Goal: Task Accomplishment & Management: Complete application form

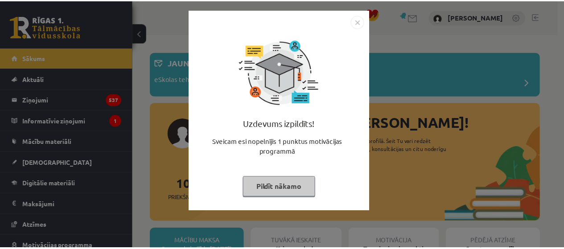
scroll to position [1126, 0]
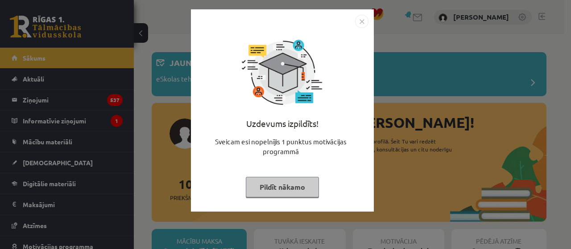
click at [270, 179] on button "Pildīt nākamo" at bounding box center [282, 187] width 73 height 21
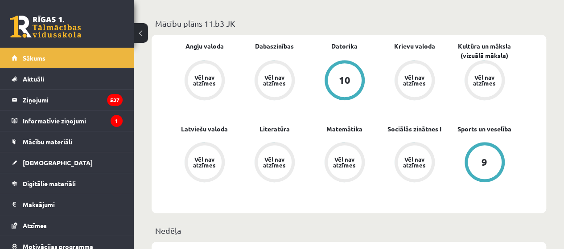
scroll to position [315, 0]
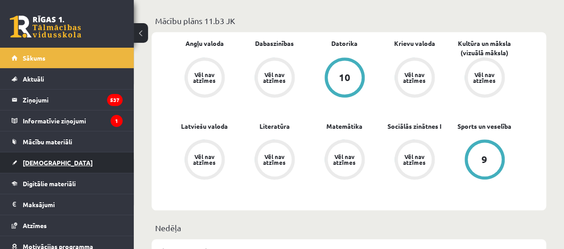
click at [93, 172] on link "[DEMOGRAPHIC_DATA]" at bounding box center [67, 162] width 111 height 21
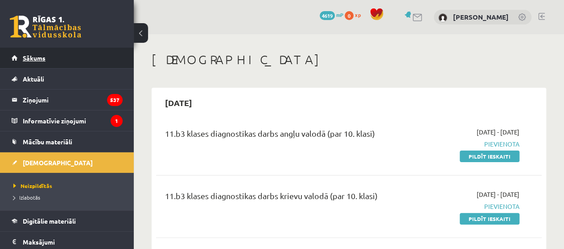
click at [80, 50] on link "Sākums" at bounding box center [67, 58] width 111 height 21
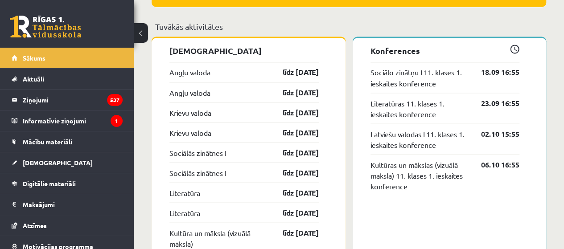
scroll to position [770, 0]
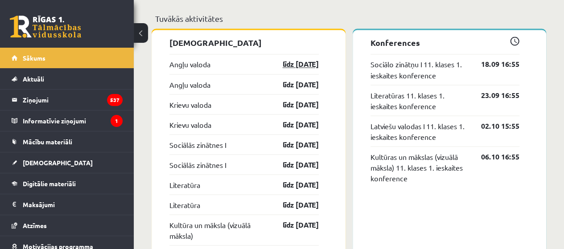
click at [296, 68] on link "līdz [DATE]" at bounding box center [293, 64] width 52 height 11
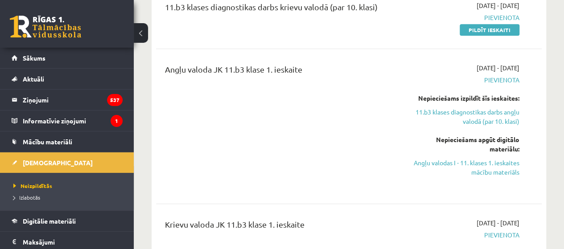
scroll to position [190, 0]
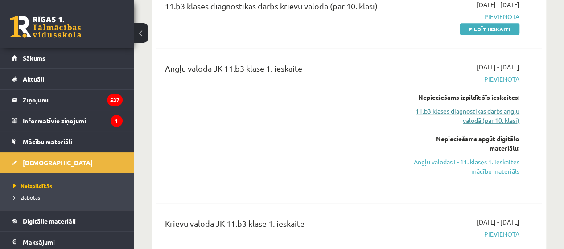
click at [442, 111] on link "11.b3 klases diagnostikas darbs angļu valodā (par 10. klasi)" at bounding box center [464, 116] width 109 height 19
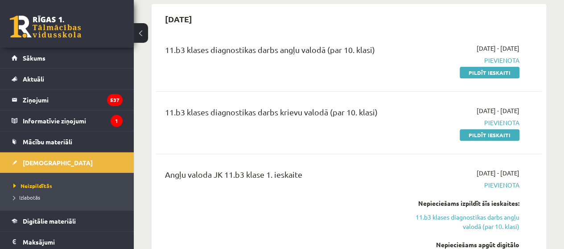
scroll to position [74, 0]
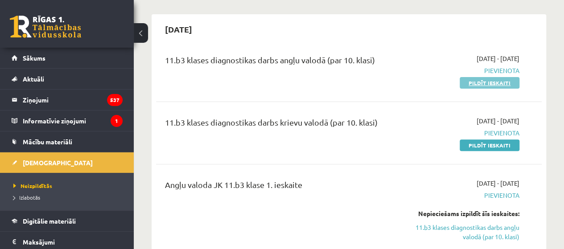
click at [467, 79] on link "Pildīt ieskaiti" at bounding box center [490, 83] width 60 height 12
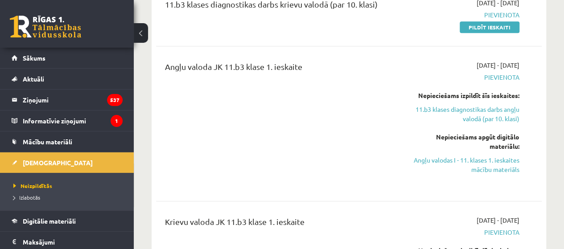
scroll to position [193, 0]
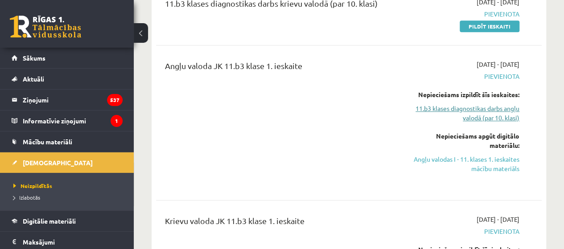
click at [474, 109] on link "11.b3 klases diagnostikas darbs angļu valodā (par 10. klasi)" at bounding box center [464, 113] width 109 height 19
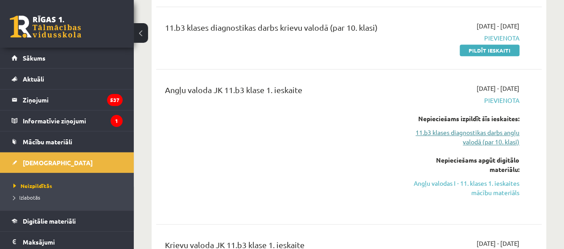
scroll to position [228, 0]
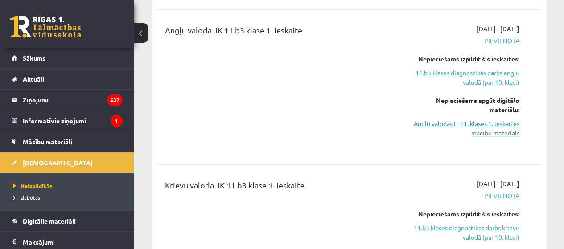
click at [491, 128] on link "Angļu valodas I - 11. klases 1. ieskaites mācību materiāls" at bounding box center [464, 128] width 109 height 19
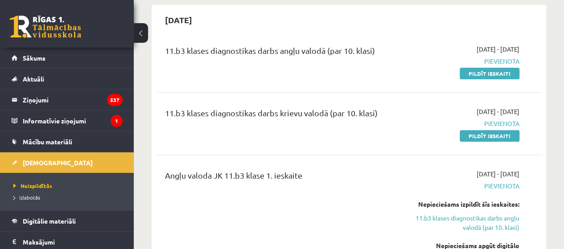
scroll to position [83, 0]
click at [473, 75] on link "Pildīt ieskaiti" at bounding box center [490, 74] width 60 height 12
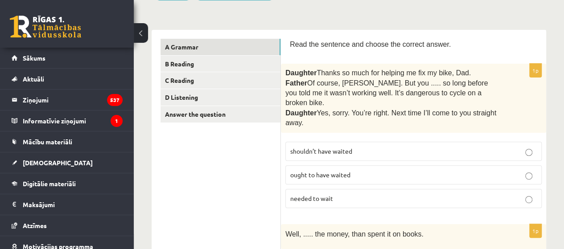
scroll to position [116, 0]
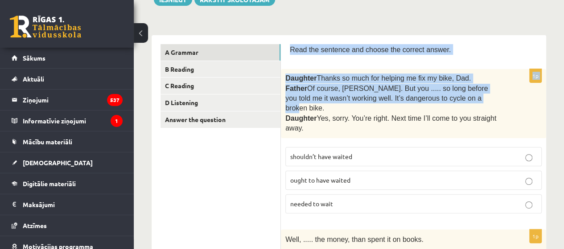
drag, startPoint x: 288, startPoint y: 46, endPoint x: 474, endPoint y: 93, distance: 191.7
type textarea "**********"
copy form "Read the sentence and choose the correct answer. 1p Daughter  Thanks so much fo…"
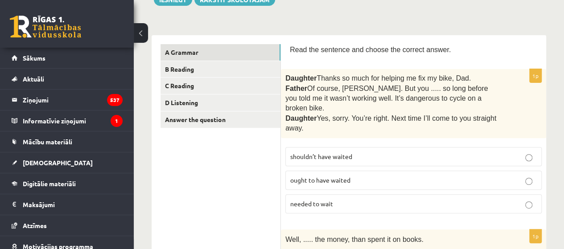
click at [363, 152] on p "shouldn’t have waited" at bounding box center [413, 156] width 247 height 9
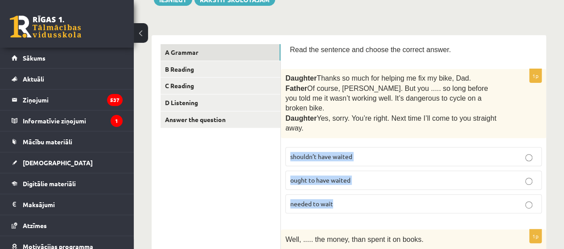
drag, startPoint x: 284, startPoint y: 141, endPoint x: 346, endPoint y: 190, distance: 79.0
click at [346, 190] on div "1p Daughter  Thanks so much for helping me fix my bike, Dad. Father  Of course,…" at bounding box center [413, 144] width 265 height 151
copy fieldset "shouldn’t have waited ought to have waited needed to wait"
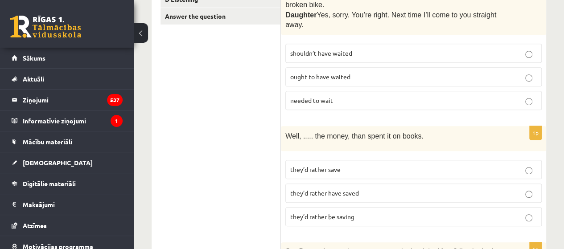
scroll to position [220, 0]
click at [368, 188] on p "they’d rather have saved" at bounding box center [413, 192] width 247 height 9
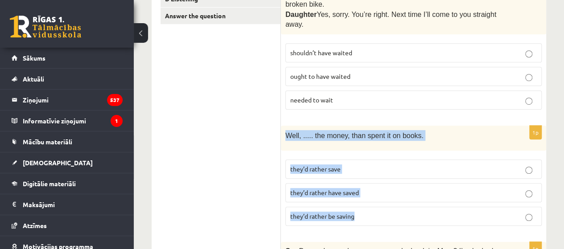
drag, startPoint x: 281, startPoint y: 119, endPoint x: 391, endPoint y: 212, distance: 143.6
click at [391, 212] on div "1p Well, ..... the money, than spent it on books. they’d rather save they’d rat…" at bounding box center [413, 179] width 265 height 107
copy div "Well, ..... the money, than spent it on books. they’d rather save they’d rather…"
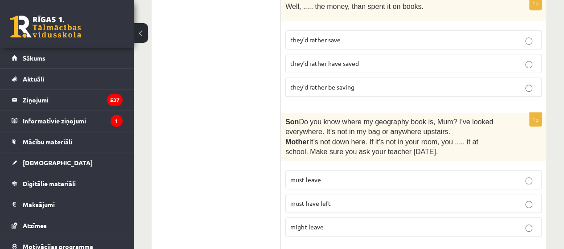
scroll to position [350, 0]
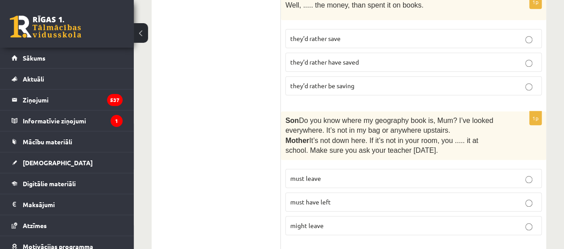
click at [299, 198] on span "must have left" at bounding box center [310, 202] width 41 height 8
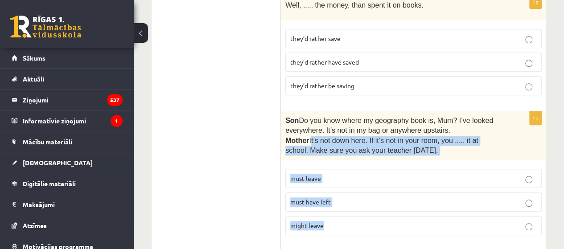
drag, startPoint x: 315, startPoint y: 127, endPoint x: 369, endPoint y: 209, distance: 98.4
click at [369, 209] on div "1p Son  Do you know where my geography book is, Mum? I’ve looked everywhere. It…" at bounding box center [413, 177] width 265 height 132
copy div "It’s not down here. If it’s not in your room, you ..... it at school. Make sure…"
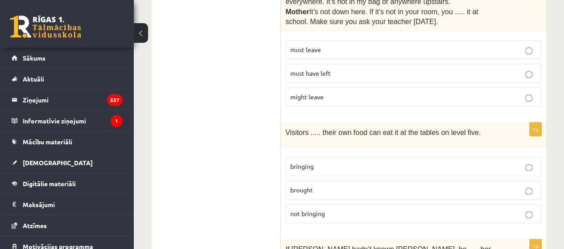
scroll to position [490, 0]
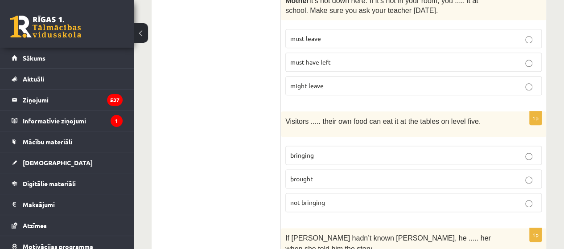
click at [307, 151] on span "bringing" at bounding box center [302, 155] width 24 height 8
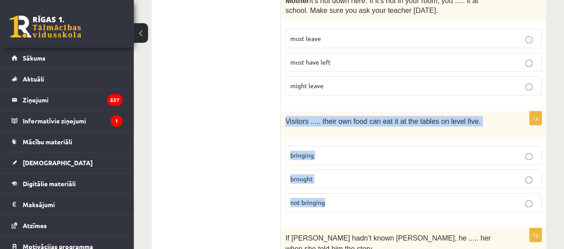
drag, startPoint x: 281, startPoint y: 109, endPoint x: 337, endPoint y: 179, distance: 89.6
click at [337, 179] on div "1p Visitors ..... their own food can eat it at the tables on level five. bringi…" at bounding box center [413, 164] width 265 height 107
copy div "Visitors ..... their own food can eat it at the tables on level five. bringing …"
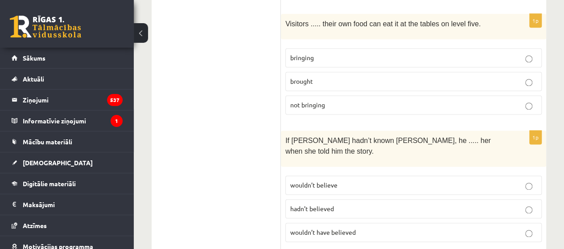
scroll to position [589, 0]
click at [337, 228] on span "wouldn’t have believed" at bounding box center [323, 232] width 66 height 8
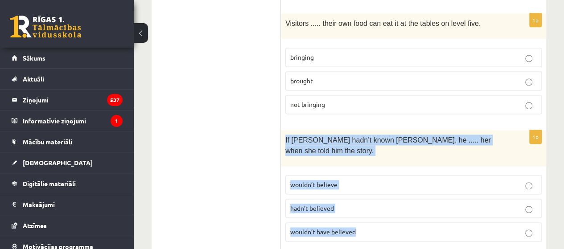
drag, startPoint x: 285, startPoint y: 121, endPoint x: 365, endPoint y: 198, distance: 110.4
click at [365, 198] on div "1p If Tom hadn’t known Mariam, he ..... her when she told him the story. wouldn…" at bounding box center [413, 189] width 265 height 119
copy div "If Tom hadn’t known Mariam, he ..... her when she told him the story. wouldn’t …"
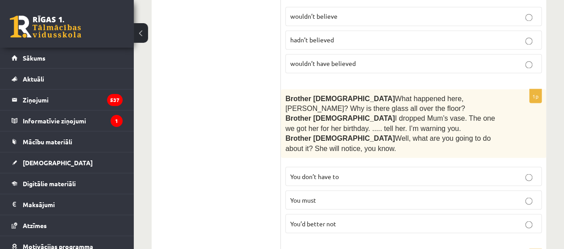
scroll to position [758, 0]
click at [302, 218] on span "You’d better not" at bounding box center [313, 222] width 46 height 8
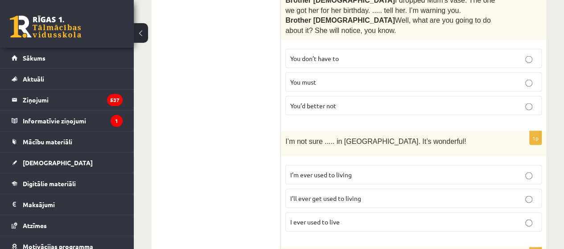
scroll to position [877, 0]
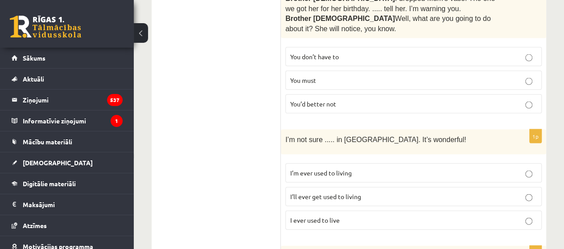
click at [301, 193] on span "I’ll ever get used to living" at bounding box center [325, 197] width 71 height 8
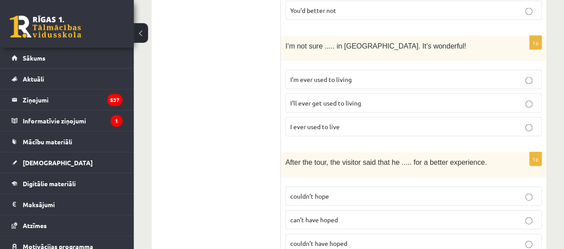
scroll to position [972, 0]
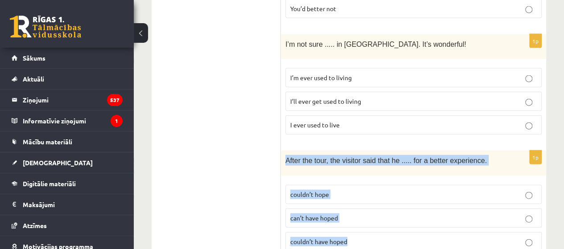
drag, startPoint x: 285, startPoint y: 131, endPoint x: 363, endPoint y: 219, distance: 117.8
click at [363, 219] on div "1p After the tour, the visitor said that he ..... for a better experience. coul…" at bounding box center [413, 204] width 265 height 107
copy div "After the tour, the visitor said that he ..... for a better experience. couldn’…"
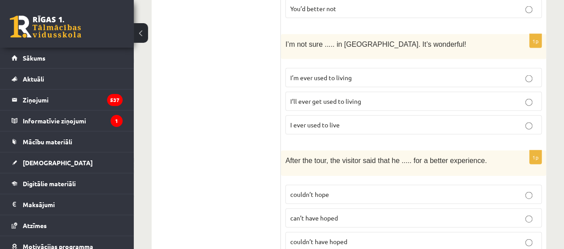
click at [363, 232] on label "couldn’t have hoped" at bounding box center [413, 241] width 256 height 19
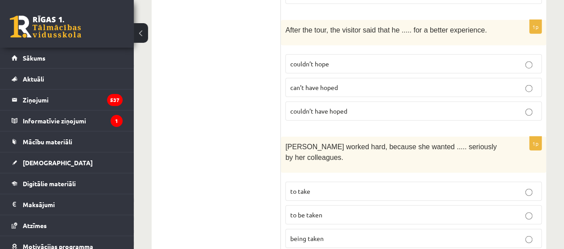
scroll to position [1109, 0]
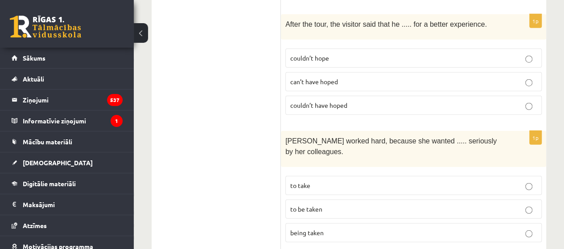
click at [357, 200] on label "to be taken" at bounding box center [413, 209] width 256 height 19
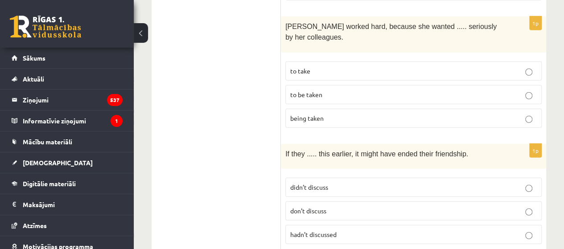
scroll to position [1233, 0]
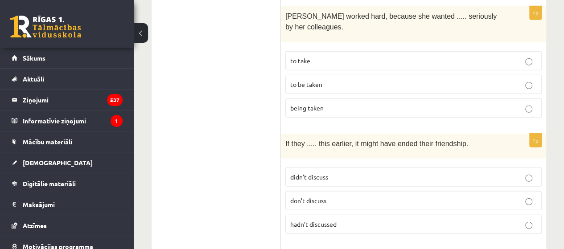
click at [355, 173] on p "didn’t discuss" at bounding box center [413, 177] width 247 height 9
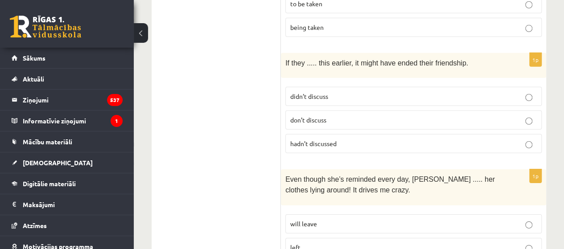
scroll to position [1323, 0]
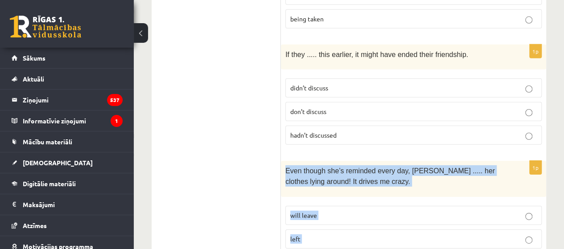
drag, startPoint x: 284, startPoint y: 126, endPoint x: 361, endPoint y: 226, distance: 126.2
click at [361, 226] on div "1p Even though she’s reminded every day, Cathy ..... her clothes lying around! …" at bounding box center [413, 220] width 265 height 119
copy div "Even though she’s reminded every day, Cathy ..... her clothes lying around! It …"
click at [311, 211] on span "will leave" at bounding box center [303, 215] width 27 height 8
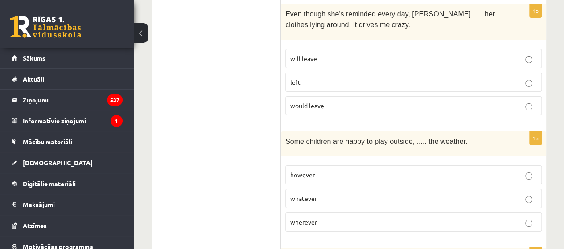
scroll to position [1480, 0]
click at [330, 193] on p "whatever" at bounding box center [413, 197] width 247 height 9
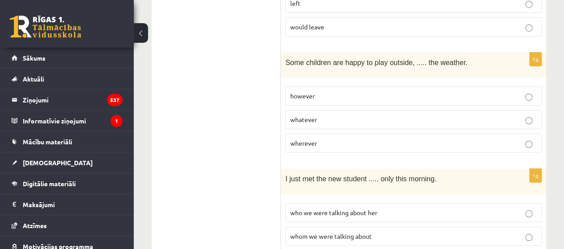
scroll to position [1561, 0]
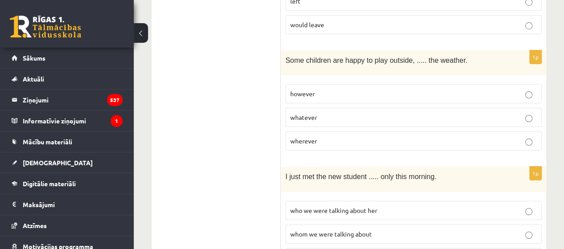
click at [356, 230] on p "whom we were talking about" at bounding box center [413, 234] width 247 height 9
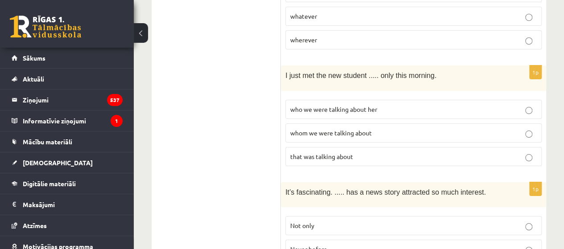
scroll to position [1668, 0]
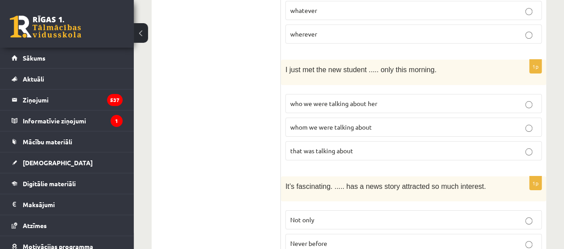
click at [356, 239] on p "Never before" at bounding box center [413, 243] width 247 height 9
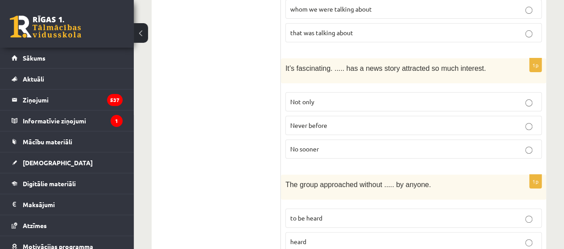
scroll to position [1786, 0]
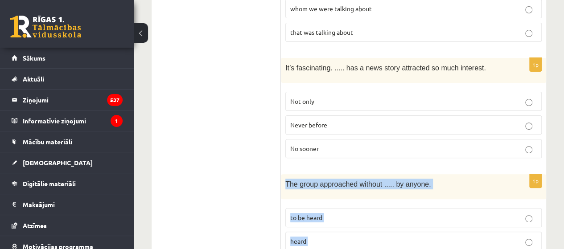
drag, startPoint x: 285, startPoint y: 129, endPoint x: 353, endPoint y: 206, distance: 102.3
click at [353, 206] on div "1p The group approached without ..... by anyone. to be heard heard being heard" at bounding box center [413, 227] width 265 height 107
copy div "The group approached without ..... by anyone. to be heard heard being heard"
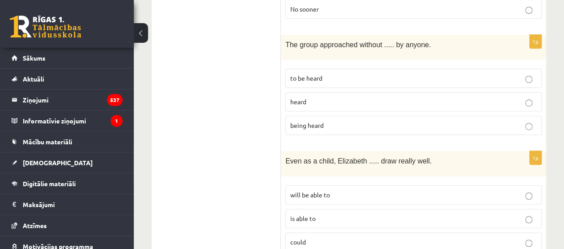
scroll to position [1926, 0]
click at [315, 237] on p "could" at bounding box center [413, 241] width 247 height 9
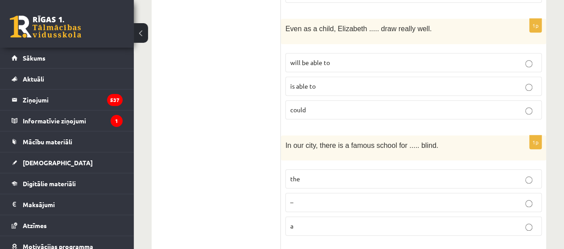
scroll to position [2060, 0]
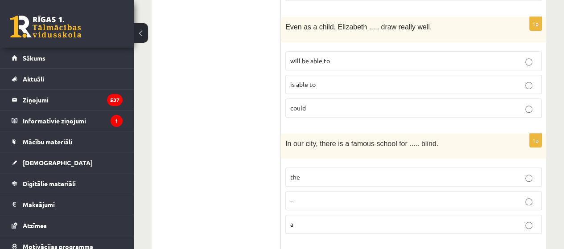
click at [297, 173] on span "the" at bounding box center [295, 177] width 10 height 8
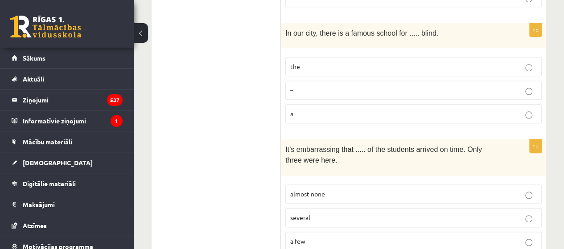
scroll to position [2173, 0]
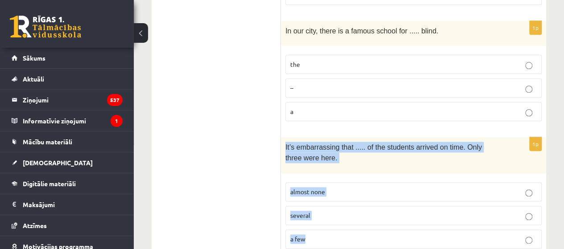
drag, startPoint x: 285, startPoint y: 89, endPoint x: 335, endPoint y: 190, distance: 112.5
click at [335, 190] on div "1p It’s embarrassing that ..... of the students arrived on time. Only three wer…" at bounding box center [413, 196] width 265 height 119
copy div "It’s embarrassing that ..... of the students arrived on time. Only three were h…"
click at [343, 187] on p "almost none" at bounding box center [413, 191] width 247 height 9
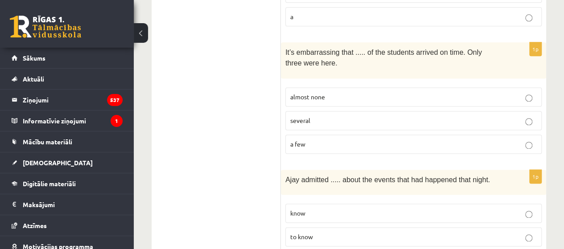
scroll to position [2268, 0]
click at [348, 232] on p "to know" at bounding box center [413, 236] width 247 height 9
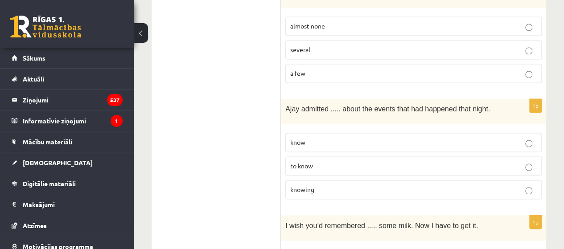
scroll to position [2373, 0]
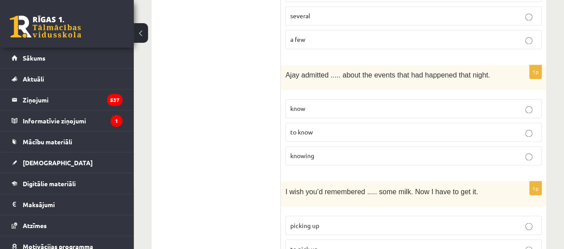
click at [328, 244] on p "to pick up" at bounding box center [413, 248] width 247 height 9
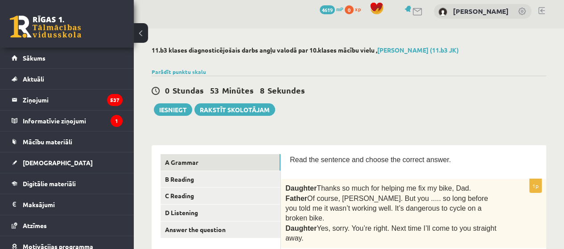
scroll to position [0, 0]
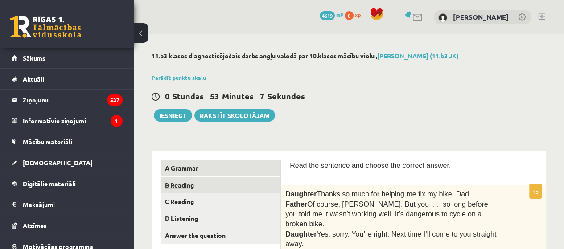
click at [243, 178] on link "B Reading" at bounding box center [221, 185] width 120 height 16
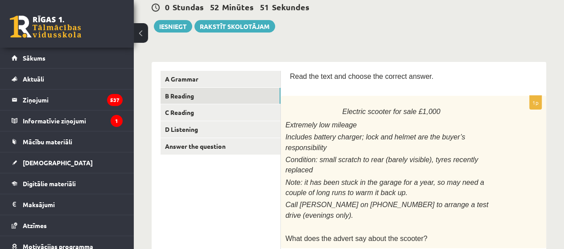
scroll to position [92, 0]
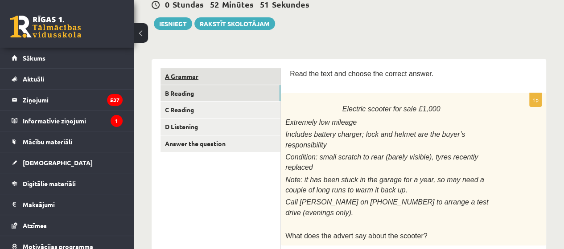
click at [253, 68] on link "A Grammar" at bounding box center [221, 76] width 120 height 16
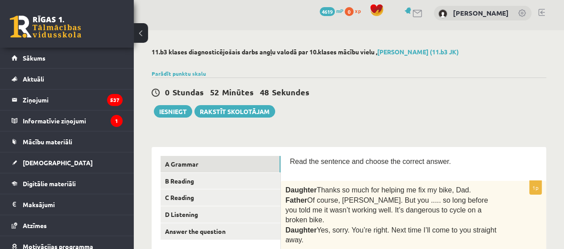
scroll to position [0, 0]
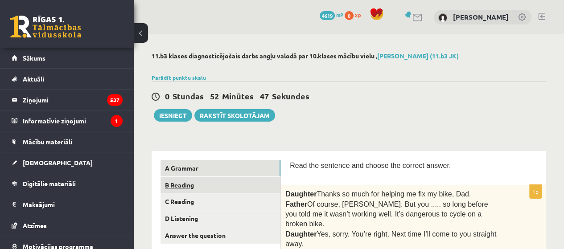
click at [240, 187] on link "B Reading" at bounding box center [221, 185] width 120 height 16
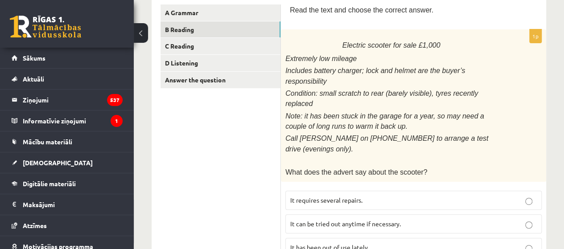
scroll to position [169, 0]
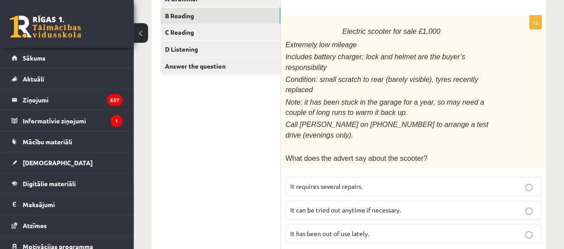
click at [387, 229] on p "It has been out of use lately." at bounding box center [413, 233] width 247 height 9
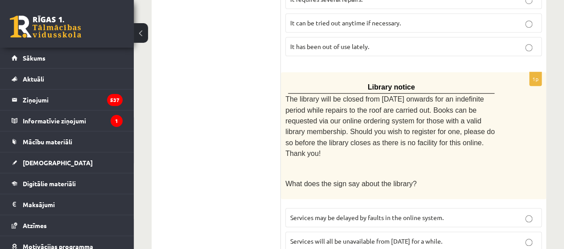
scroll to position [359, 0]
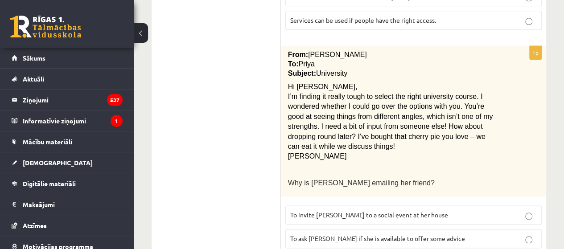
scroll to position [603, 0]
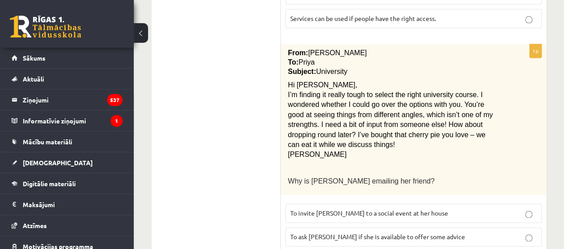
click at [362, 233] on span "To ask Priya if she is available to offer some advice" at bounding box center [377, 237] width 175 height 8
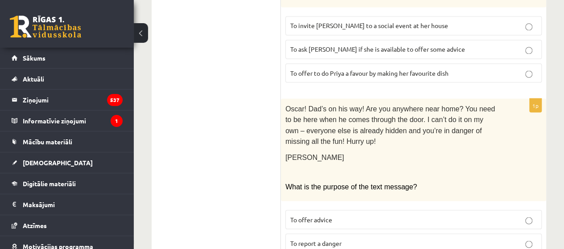
scroll to position [796, 0]
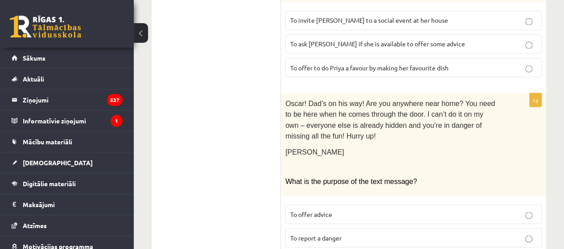
click at [348, 233] on p "To report a danger" at bounding box center [413, 237] width 247 height 9
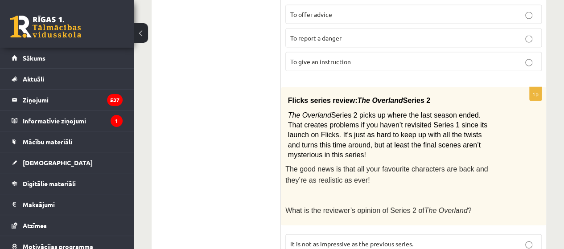
scroll to position [999, 0]
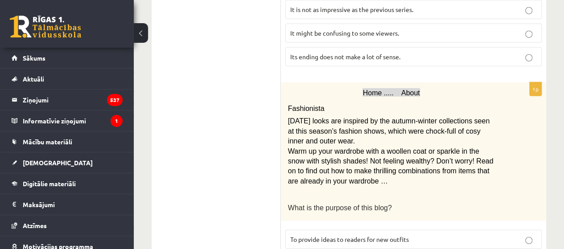
scroll to position [1232, 0]
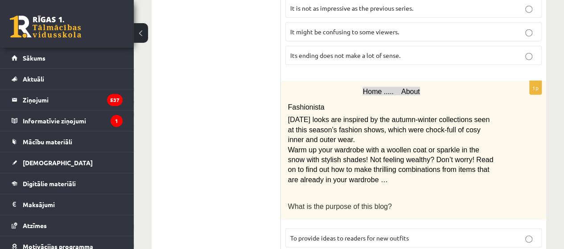
click at [326, 234] on p "To provide ideas to readers for new outfits" at bounding box center [413, 238] width 247 height 9
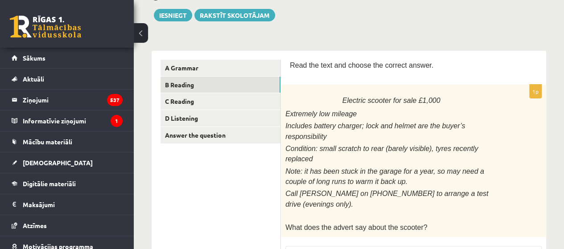
scroll to position [0, 0]
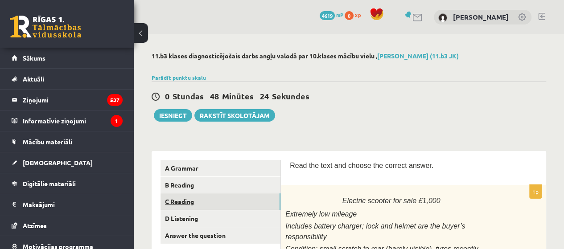
click at [221, 200] on link "C Reading" at bounding box center [221, 202] width 120 height 16
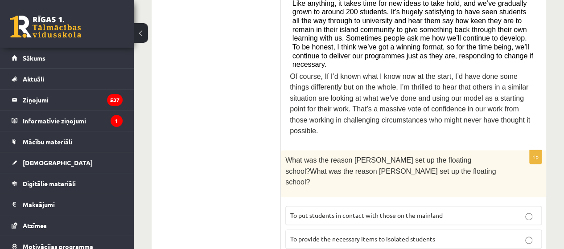
scroll to position [517, 0]
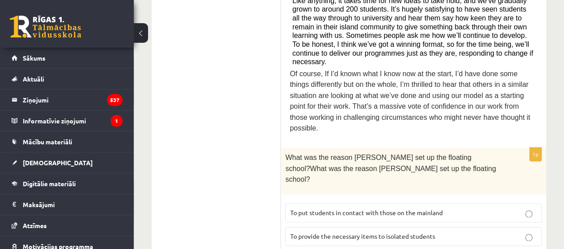
click at [317, 232] on span "To provide the necessary items to isolated students" at bounding box center [362, 236] width 145 height 8
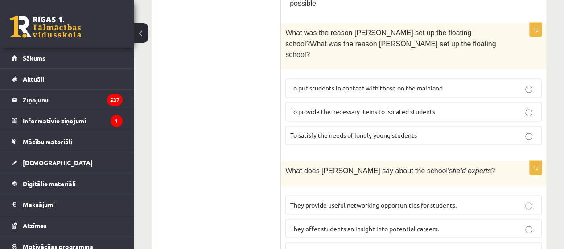
scroll to position [654, 0]
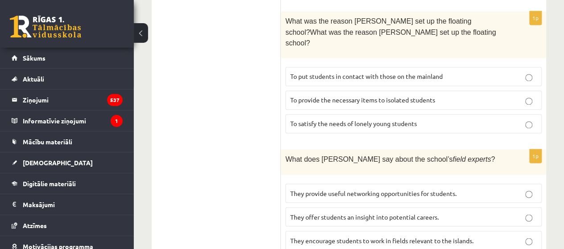
click at [317, 236] on span "They encourage students to work in fields relevant to the islands." at bounding box center [381, 240] width 183 height 8
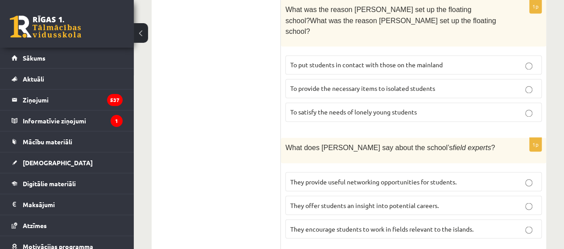
scroll to position [666, 0]
click at [300, 201] on span "They offer students an insight into potential careers." at bounding box center [364, 205] width 148 height 8
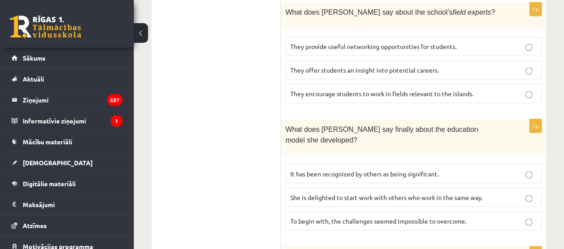
scroll to position [803, 0]
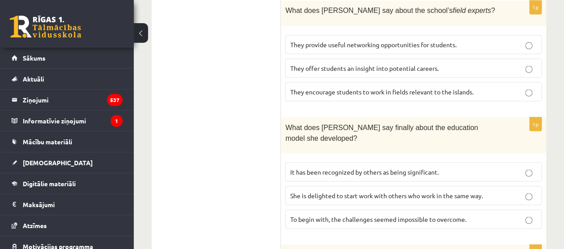
click at [416, 162] on label "It has been recognized by others as being significant." at bounding box center [413, 171] width 256 height 19
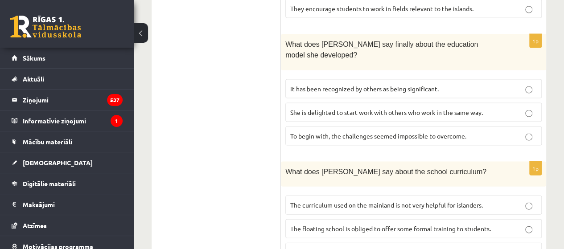
scroll to position [886, 0]
click at [294, 248] on span "Students of the floating school can suggest subjects that will benefit them." at bounding box center [396, 252] width 212 height 8
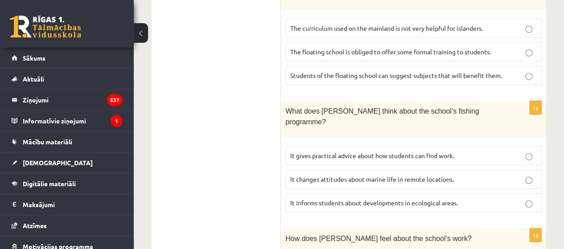
scroll to position [1067, 0]
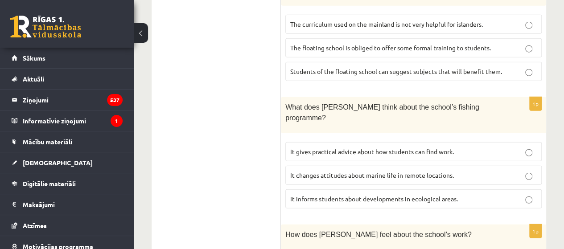
click at [363, 171] on span "It changes attitudes about marine life in remote locations." at bounding box center [372, 175] width 164 height 8
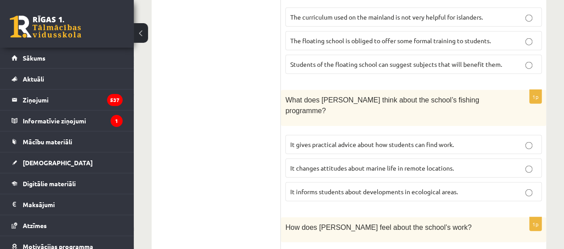
scroll to position [1078, 0]
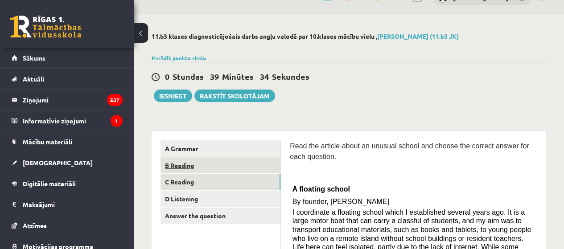
scroll to position [68, 0]
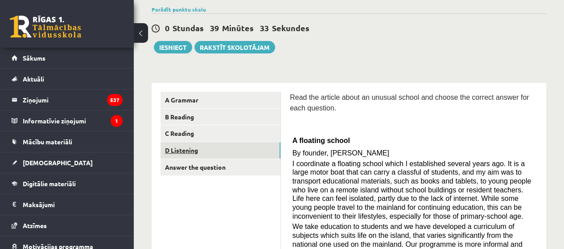
click at [228, 152] on link "D Listening" at bounding box center [221, 150] width 120 height 16
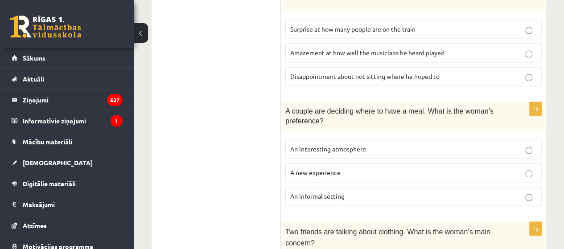
scroll to position [600, 0]
click at [358, 191] on p "An informal setting" at bounding box center [413, 195] width 247 height 9
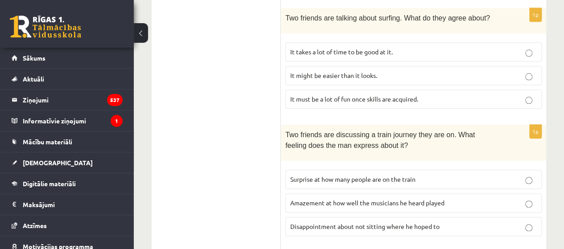
scroll to position [431, 0]
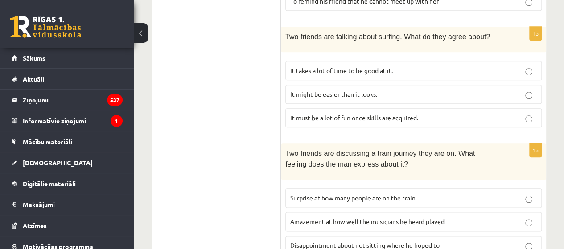
click at [382, 66] on span "It takes a lot of time to be good at it." at bounding box center [341, 70] width 103 height 8
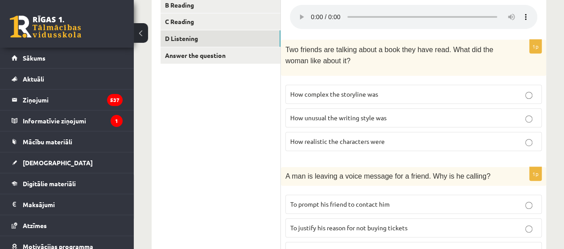
scroll to position [187, 0]
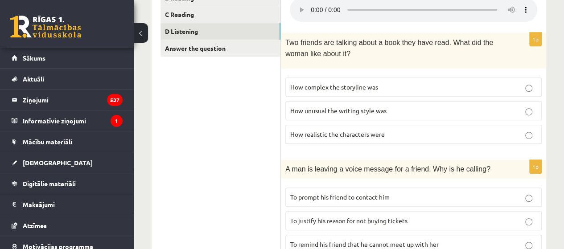
click at [346, 193] on span "To prompt his friend to contact him" at bounding box center [339, 197] width 99 height 8
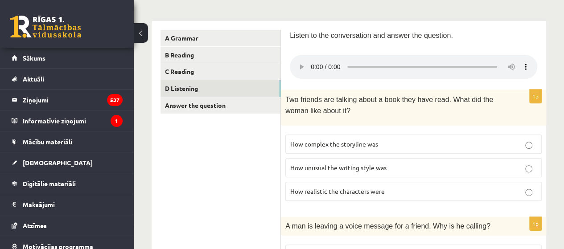
scroll to position [125, 0]
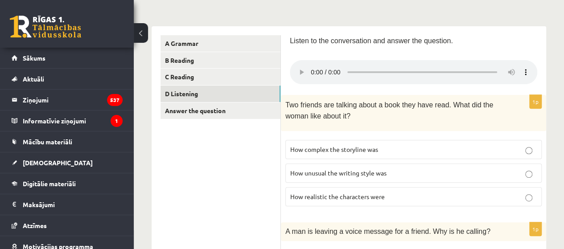
click at [333, 193] on span "How realistic the characters were" at bounding box center [337, 197] width 95 height 8
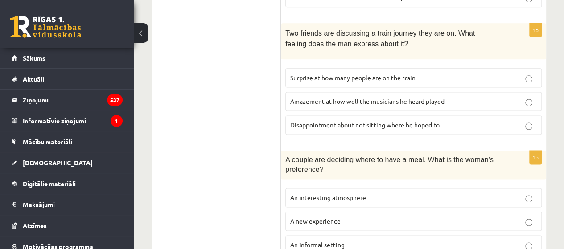
scroll to position [705, 0]
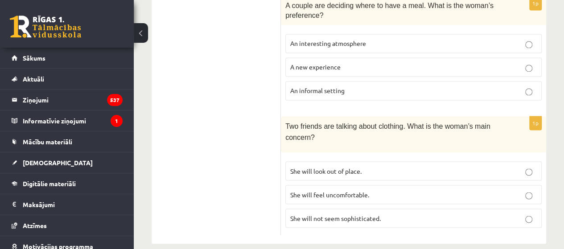
click at [338, 166] on p "She will look out of place." at bounding box center [413, 170] width 247 height 9
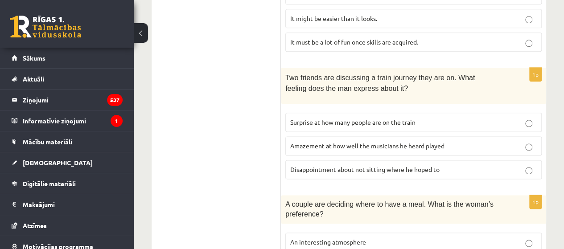
scroll to position [503, 0]
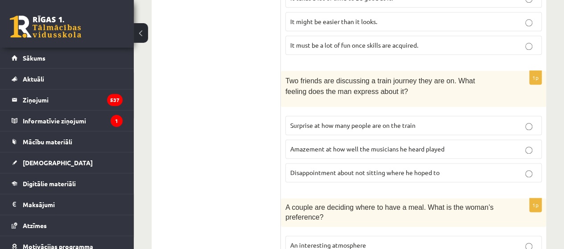
click at [229, 126] on ul "A Grammar B Reading C Reading D Listening Answer the question" at bounding box center [221, 47] width 120 height 780
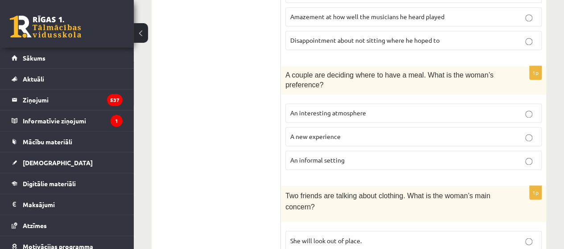
scroll to position [705, 0]
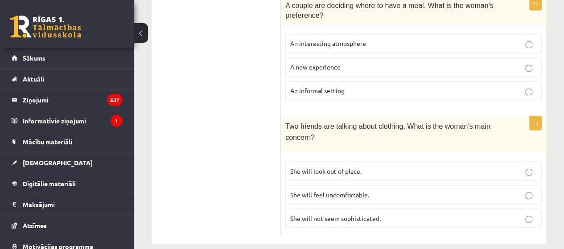
click at [394, 214] on p "She will not seem sophisticated." at bounding box center [413, 218] width 247 height 9
click at [433, 185] on label "She will feel uncomfortable." at bounding box center [413, 194] width 256 height 19
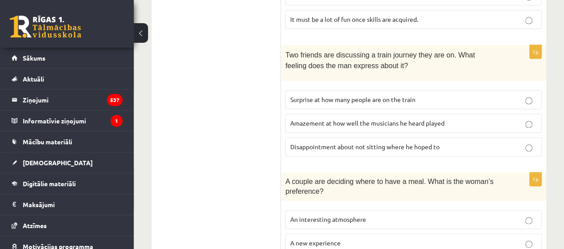
scroll to position [527, 0]
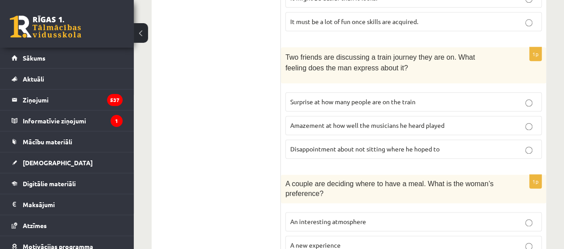
click at [330, 145] on span "Disappointment about not sitting where he hoped to" at bounding box center [364, 149] width 149 height 8
click at [368, 98] on span "Surprise at how many people are on the train" at bounding box center [352, 102] width 125 height 8
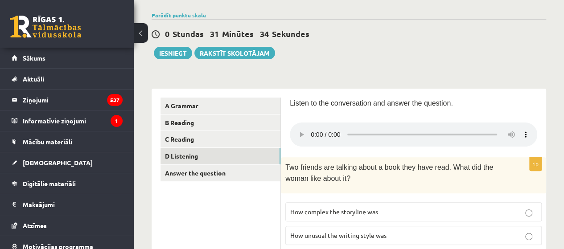
scroll to position [65, 0]
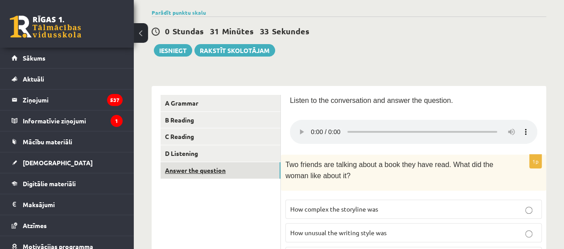
click at [214, 172] on link "Answer the question" at bounding box center [221, 170] width 120 height 16
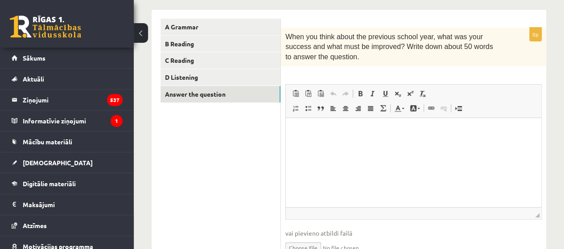
scroll to position [141, 0]
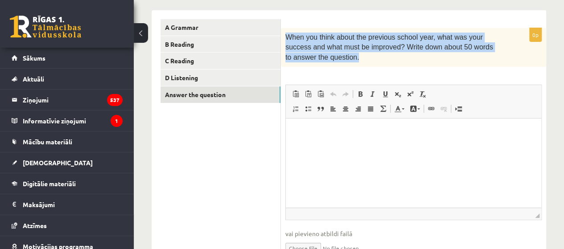
drag, startPoint x: 327, startPoint y: 64, endPoint x: 286, endPoint y: 33, distance: 51.0
click at [286, 33] on div "When you think about the previous school year, what was your success and what m…" at bounding box center [413, 47] width 265 height 39
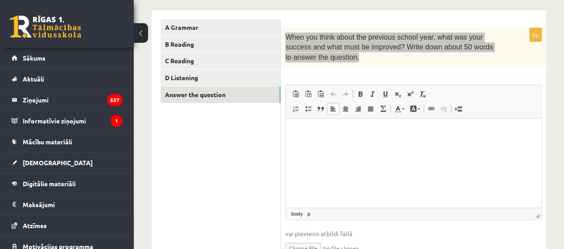
click at [336, 146] on html at bounding box center [414, 132] width 256 height 27
paste body "Rich Text Editor, wiswyg-editor-user-answer-47024859407620"
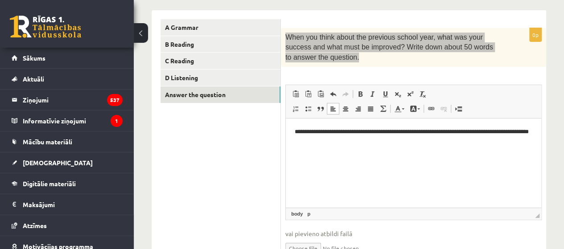
click at [462, 133] on p "**********" at bounding box center [414, 137] width 238 height 19
click at [460, 133] on p "**********" at bounding box center [414, 137] width 238 height 19
click at [454, 130] on p "**********" at bounding box center [414, 137] width 238 height 19
click at [512, 133] on p "**********" at bounding box center [414, 137] width 238 height 19
click at [401, 140] on p "**********" at bounding box center [414, 137] width 238 height 19
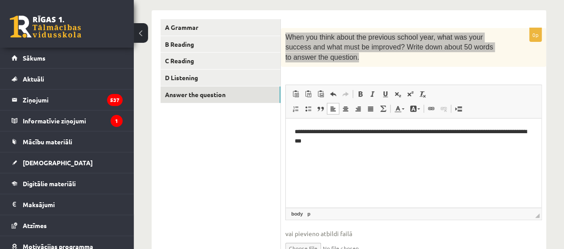
click at [323, 141] on p "**********" at bounding box center [414, 137] width 238 height 19
click at [355, 142] on p "**********" at bounding box center [414, 137] width 238 height 19
click at [354, 141] on p "**********" at bounding box center [414, 137] width 238 height 19
drag, startPoint x: 446, startPoint y: 142, endPoint x: 458, endPoint y: 149, distance: 14.2
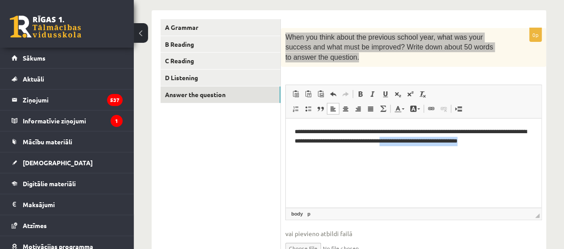
click at [458, 149] on p "**********" at bounding box center [414, 142] width 238 height 28
click at [438, 139] on p "**********" at bounding box center [414, 137] width 238 height 19
click at [494, 145] on p "**********" at bounding box center [414, 137] width 238 height 19
click at [528, 138] on p "**********" at bounding box center [414, 142] width 238 height 28
click at [453, 162] on html "**********" at bounding box center [414, 141] width 256 height 45
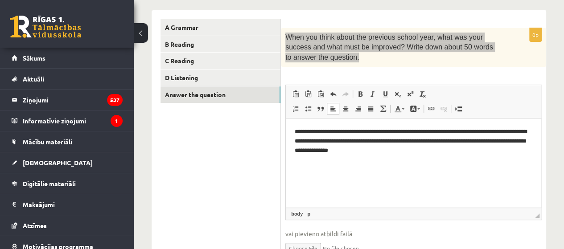
click at [316, 149] on p "**********" at bounding box center [414, 142] width 238 height 28
click at [438, 161] on html "**********" at bounding box center [414, 141] width 256 height 45
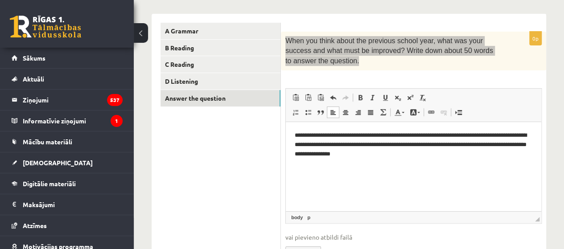
scroll to position [0, 0]
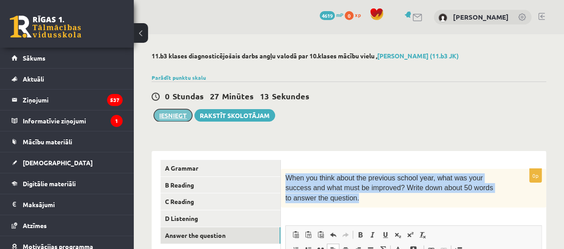
click at [188, 113] on button "Iesniegt" at bounding box center [173, 115] width 38 height 12
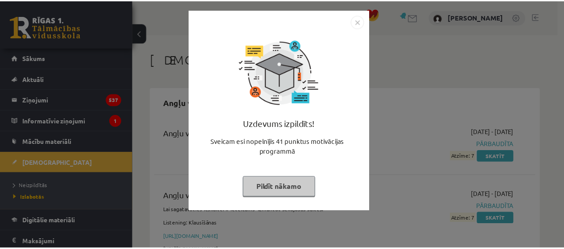
scroll to position [1126, 0]
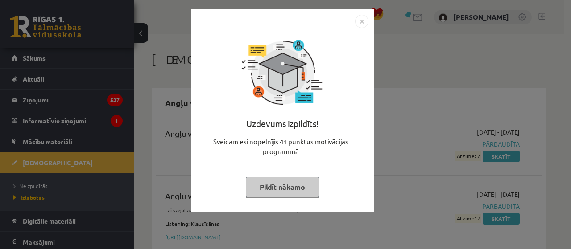
click at [365, 24] on img "Close" at bounding box center [361, 21] width 13 height 13
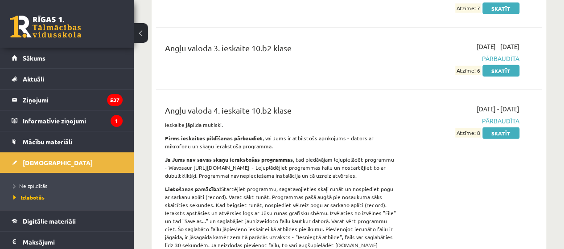
scroll to position [1144, 0]
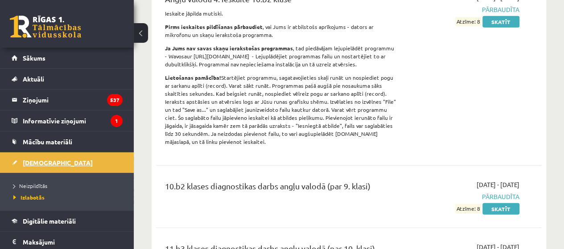
click at [46, 161] on span "[DEMOGRAPHIC_DATA]" at bounding box center [58, 163] width 70 height 8
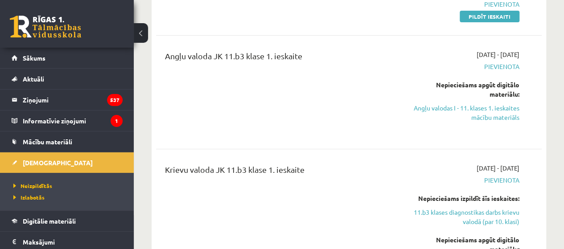
scroll to position [157, 0]
